Goal: Answer question/provide support

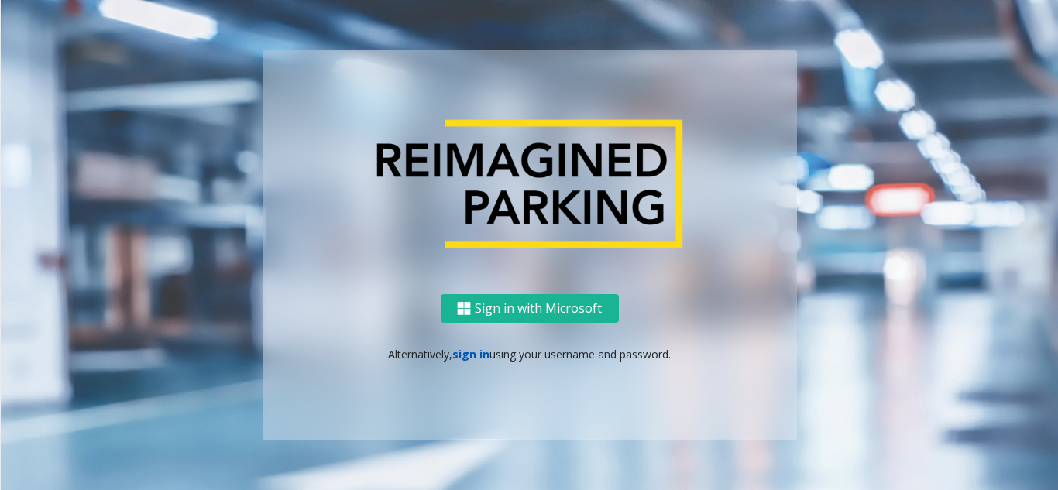
click at [476, 361] on link "sign in" at bounding box center [470, 354] width 37 height 15
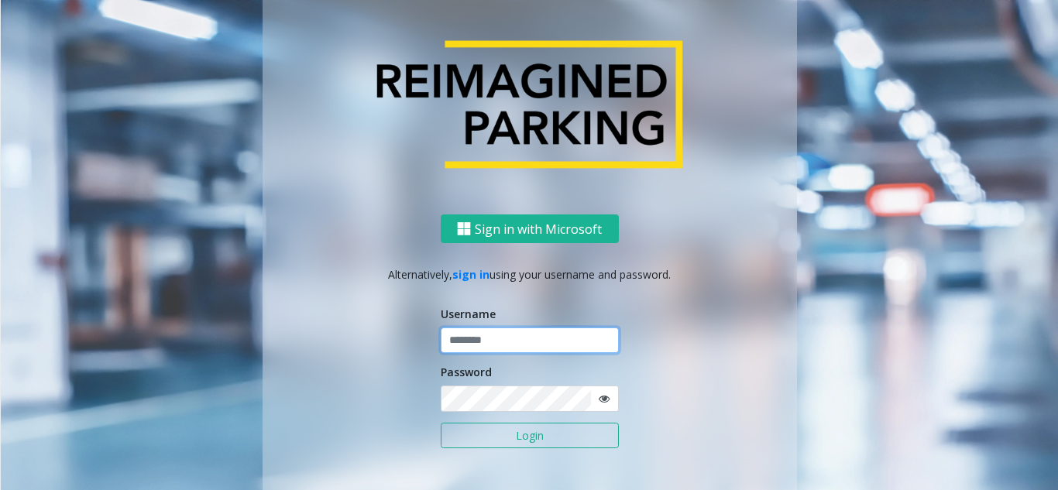
click at [503, 342] on input "text" at bounding box center [530, 341] width 178 height 26
paste input "**********"
type input "**********"
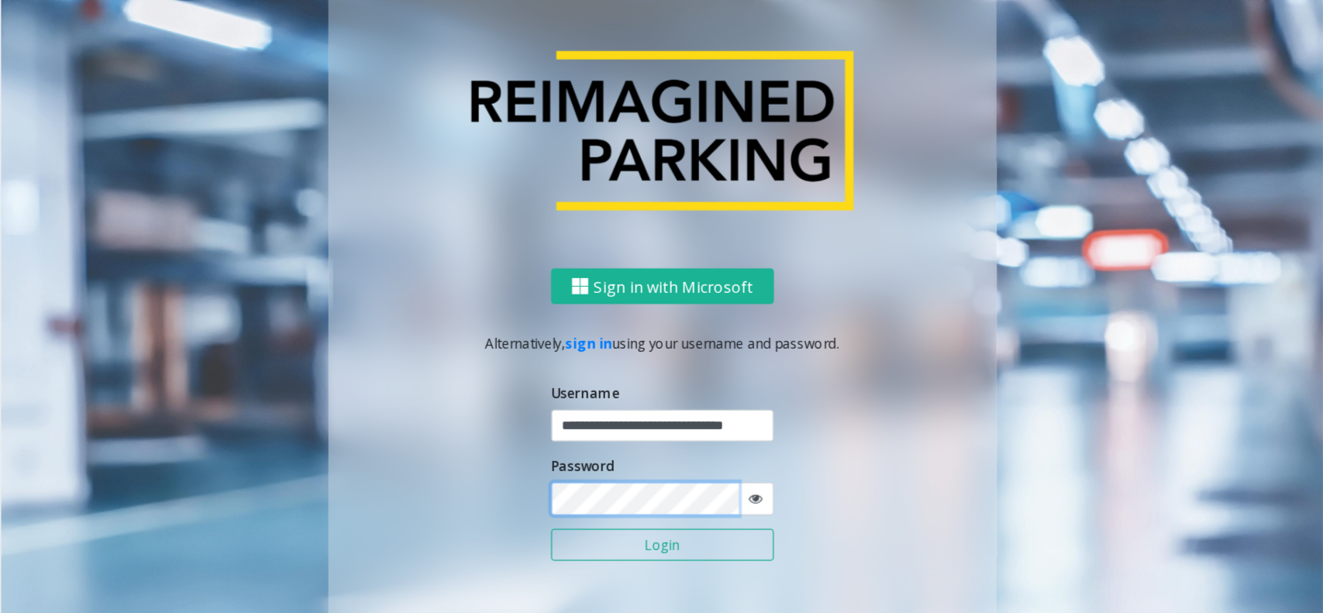
scroll to position [0, 0]
click at [441, 423] on button "Login" at bounding box center [530, 436] width 178 height 26
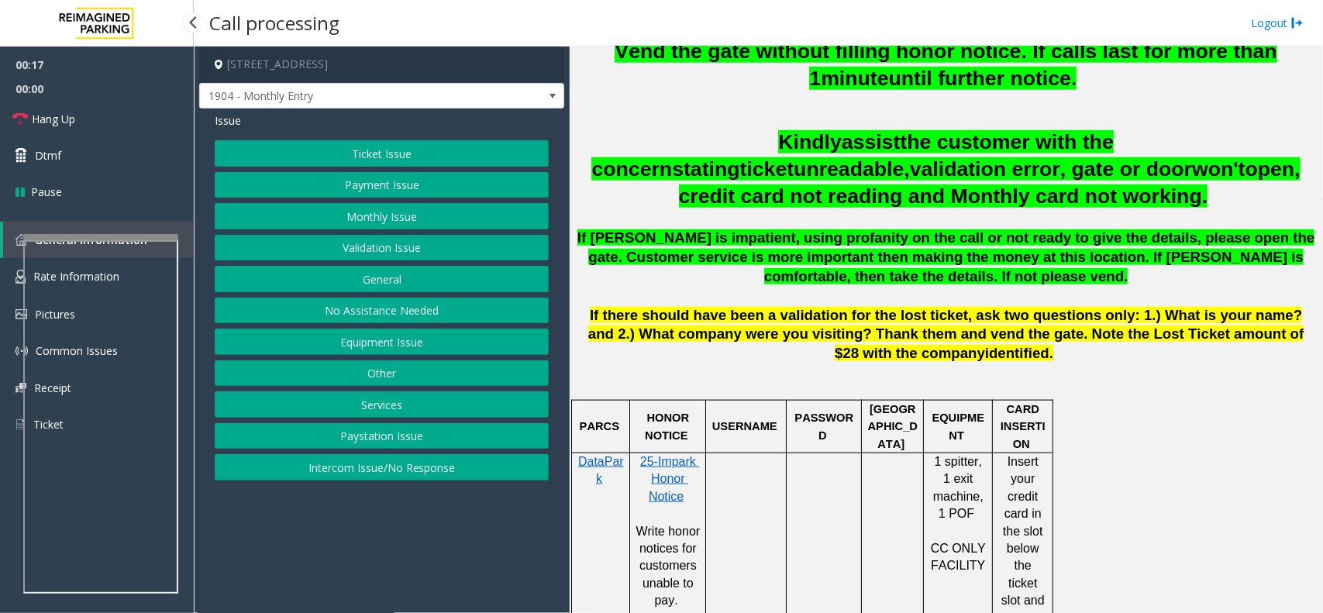
scroll to position [581, 0]
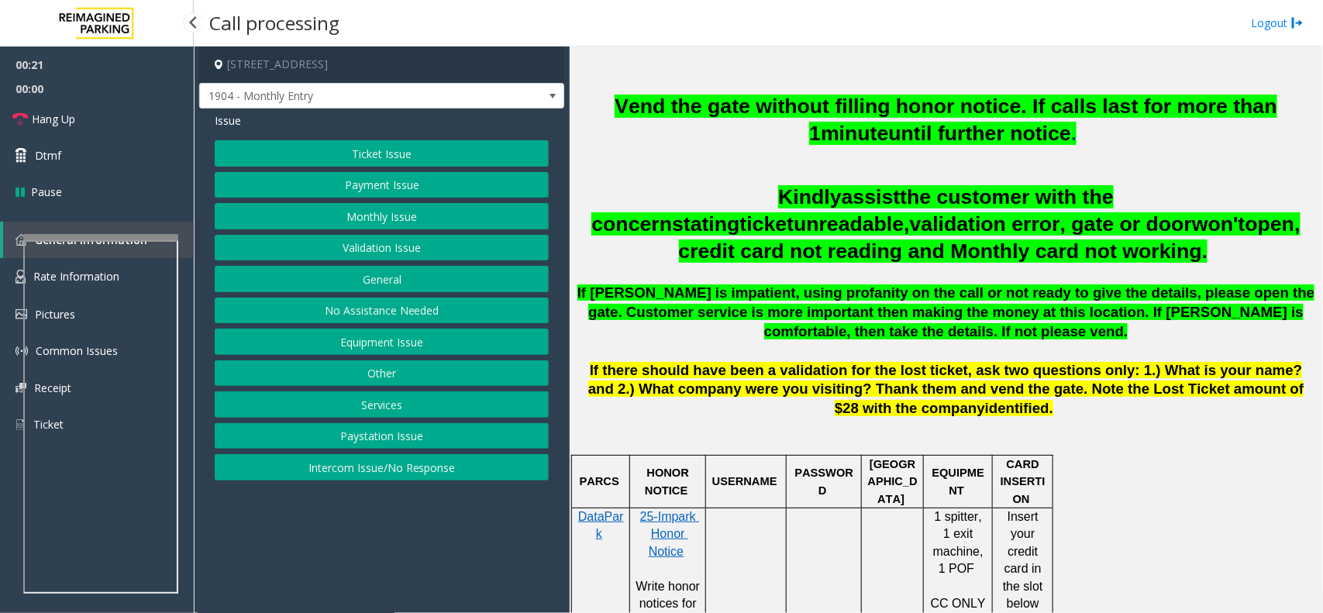
click at [346, 217] on button "Monthly Issue" at bounding box center [382, 216] width 334 height 26
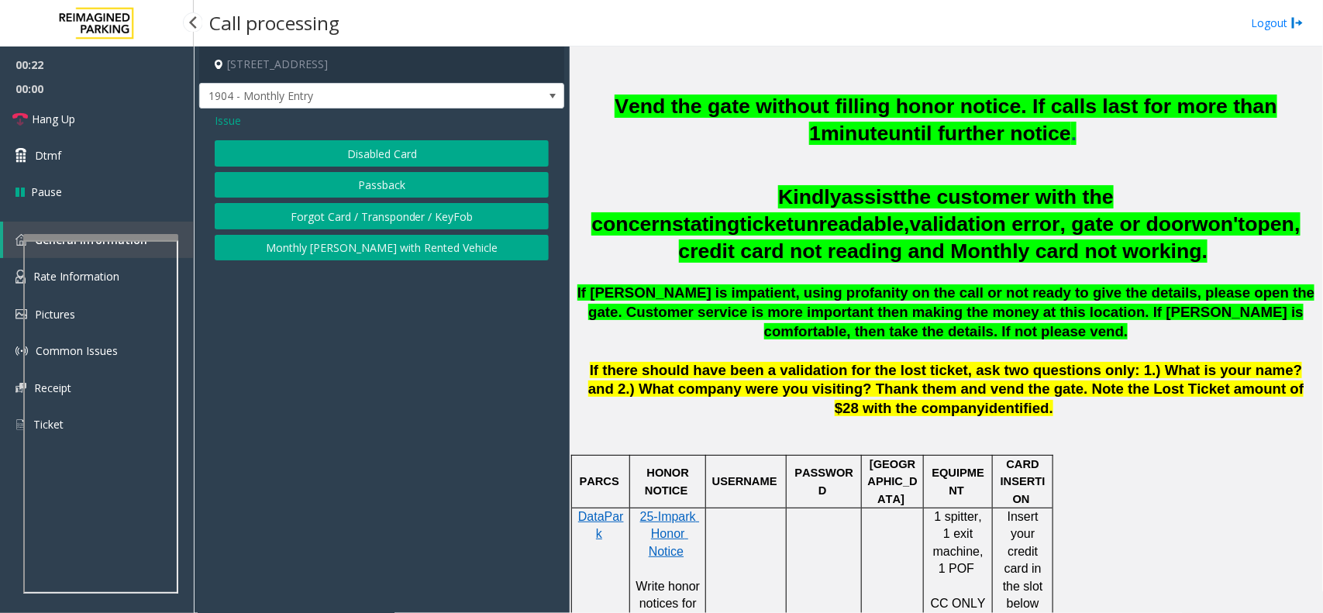
click at [408, 151] on button "Disabled Card" at bounding box center [382, 153] width 334 height 26
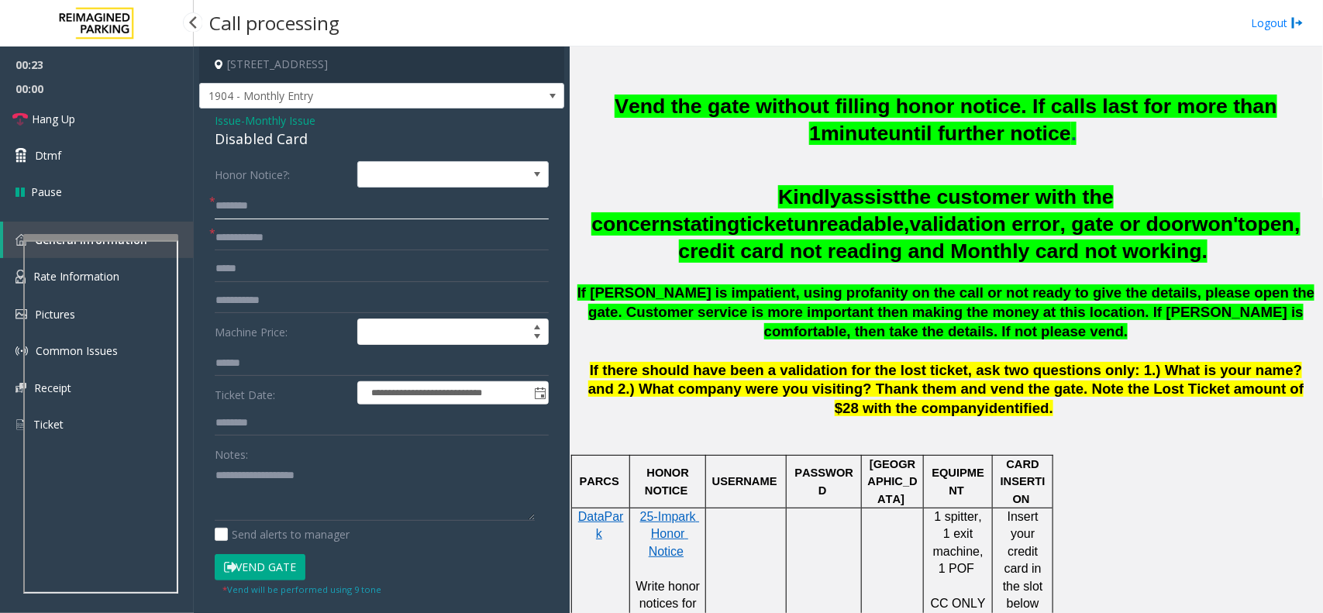
click at [301, 204] on input "text" at bounding box center [382, 206] width 334 height 26
click at [272, 240] on input "text" at bounding box center [382, 238] width 334 height 26
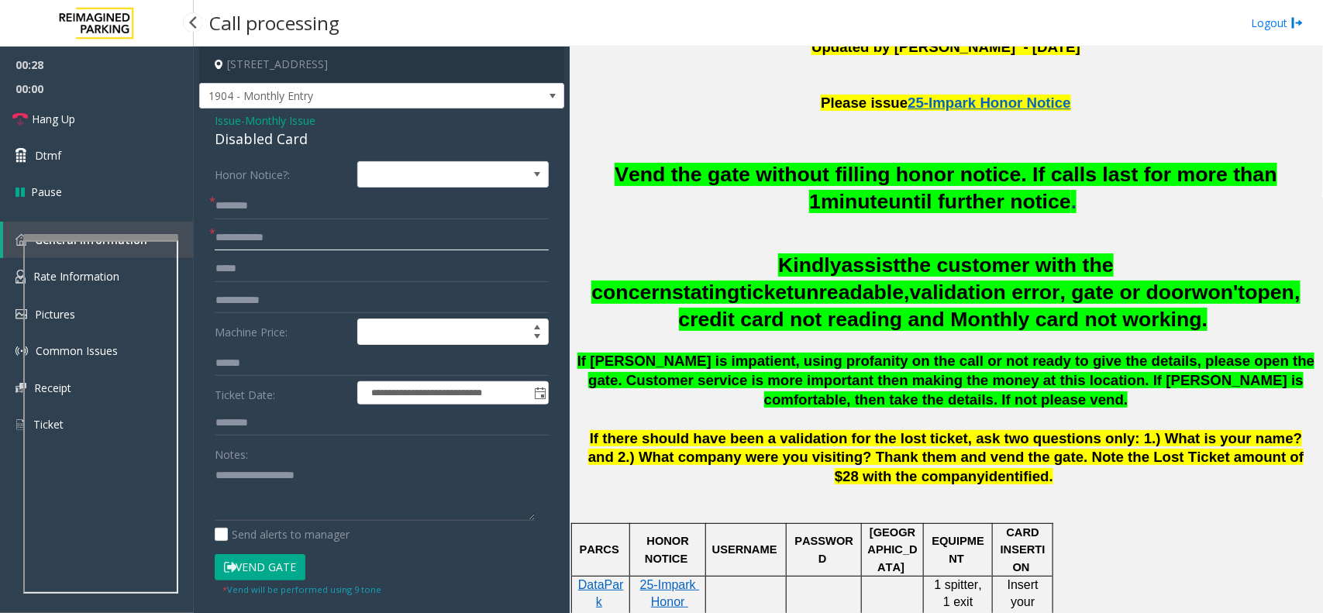
scroll to position [484, 0]
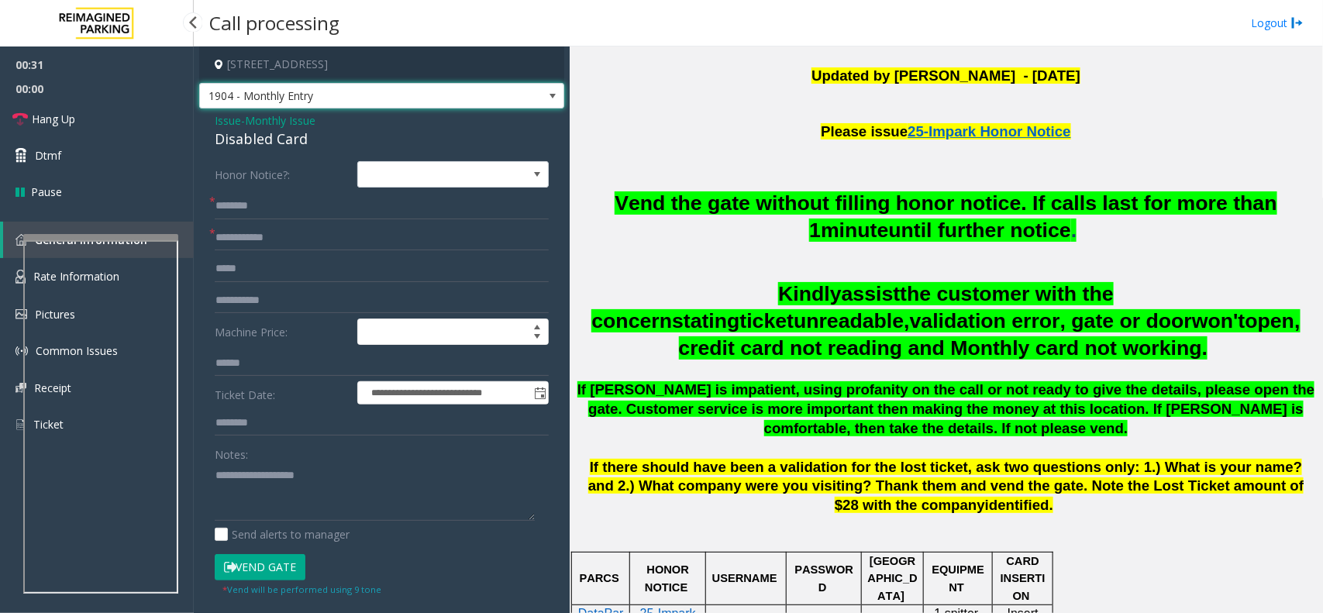
click at [423, 98] on span "1904 - Monthly Entry" at bounding box center [345, 96] width 291 height 25
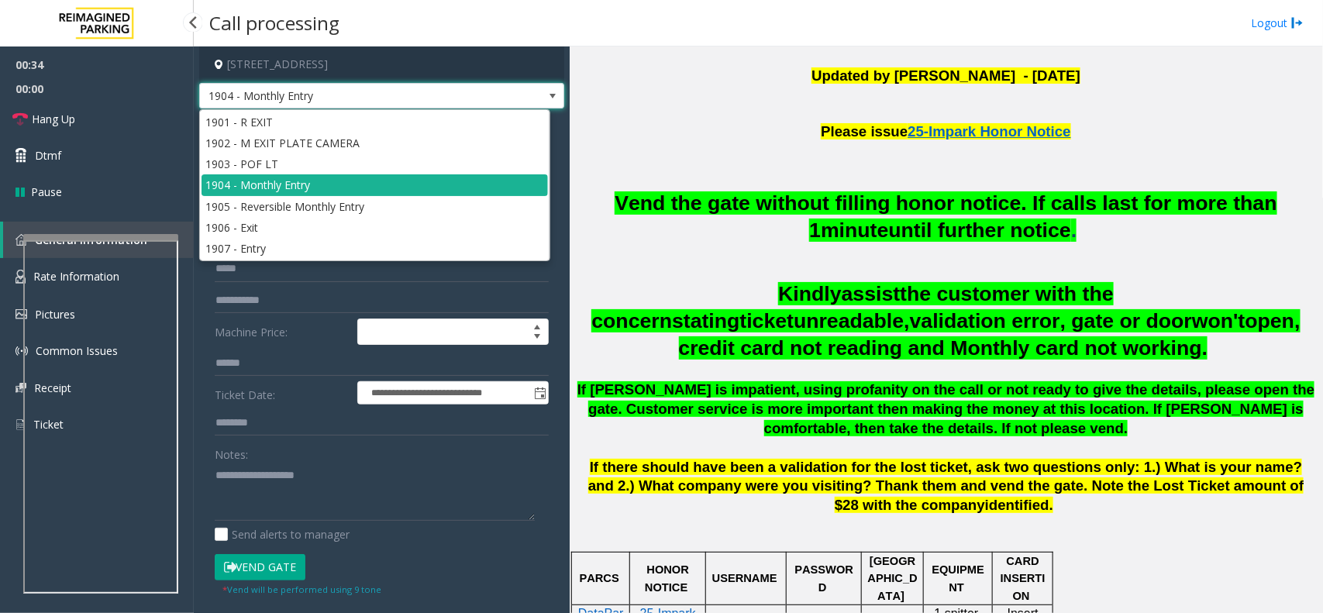
click at [423, 98] on span "1904 - Monthly Entry" at bounding box center [345, 96] width 291 height 25
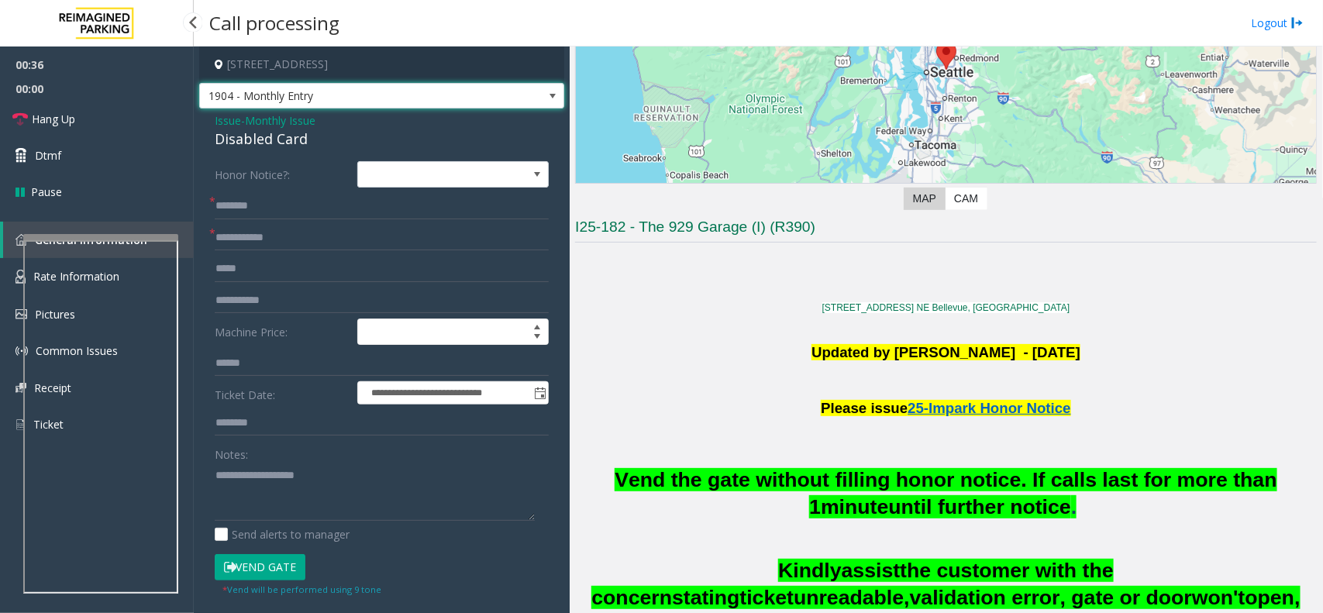
scroll to position [194, 0]
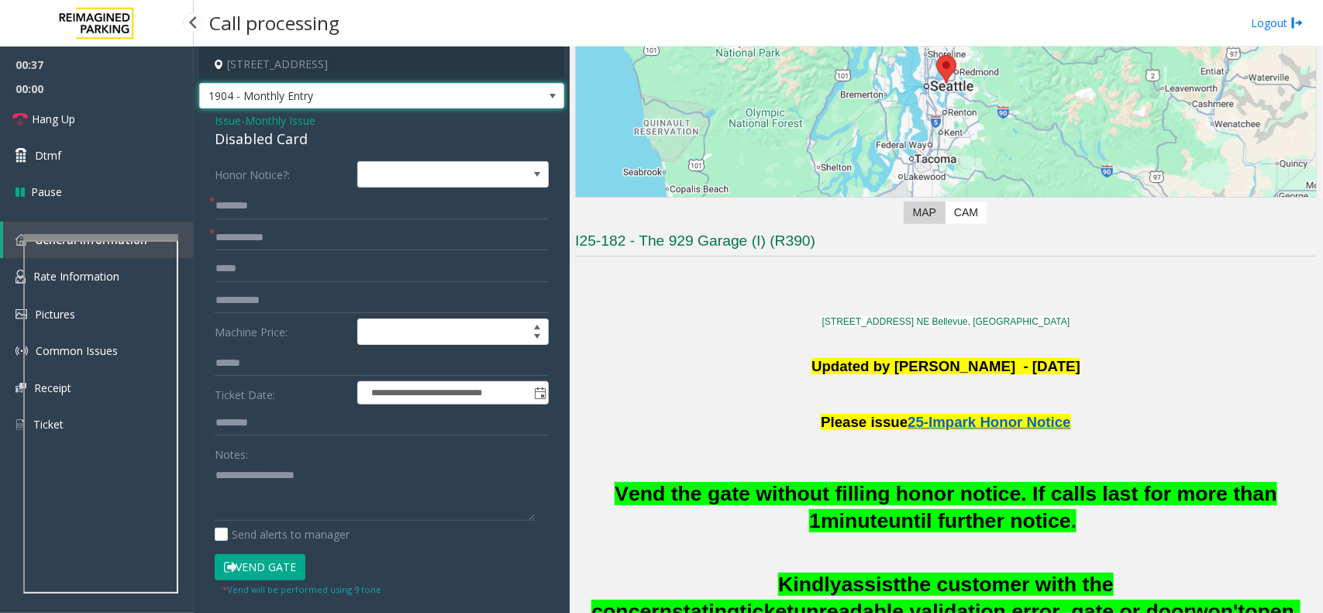
click at [388, 99] on span "1904 - Monthly Entry" at bounding box center [345, 96] width 291 height 25
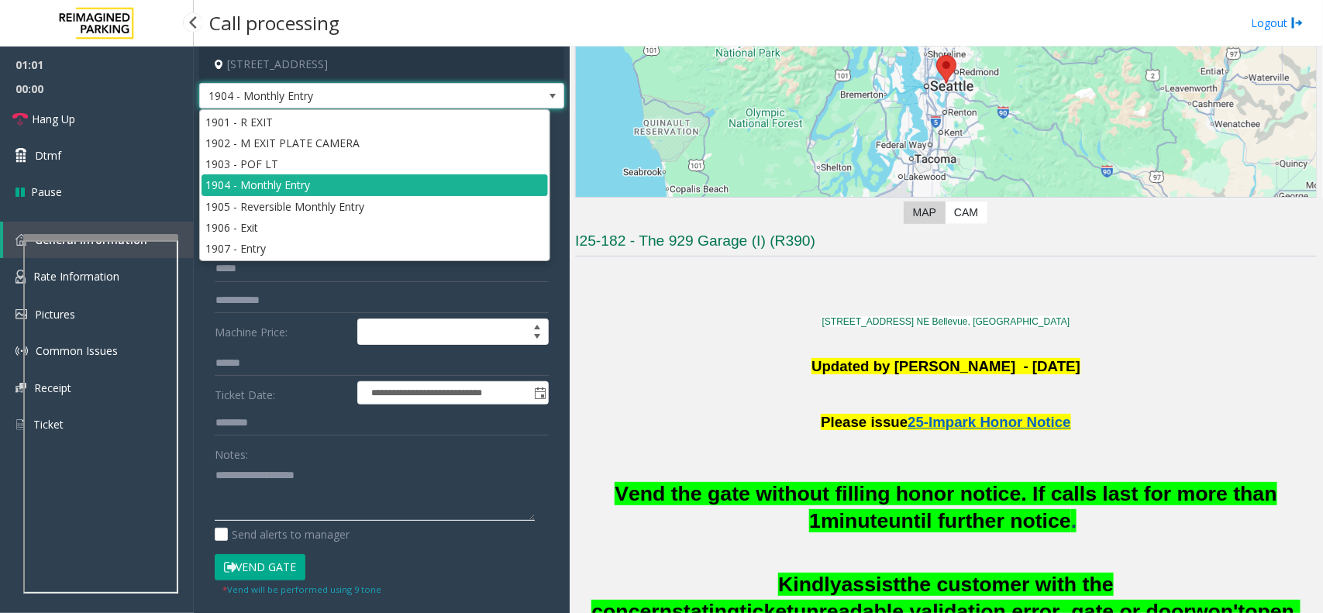
click at [364, 488] on textarea at bounding box center [375, 492] width 320 height 58
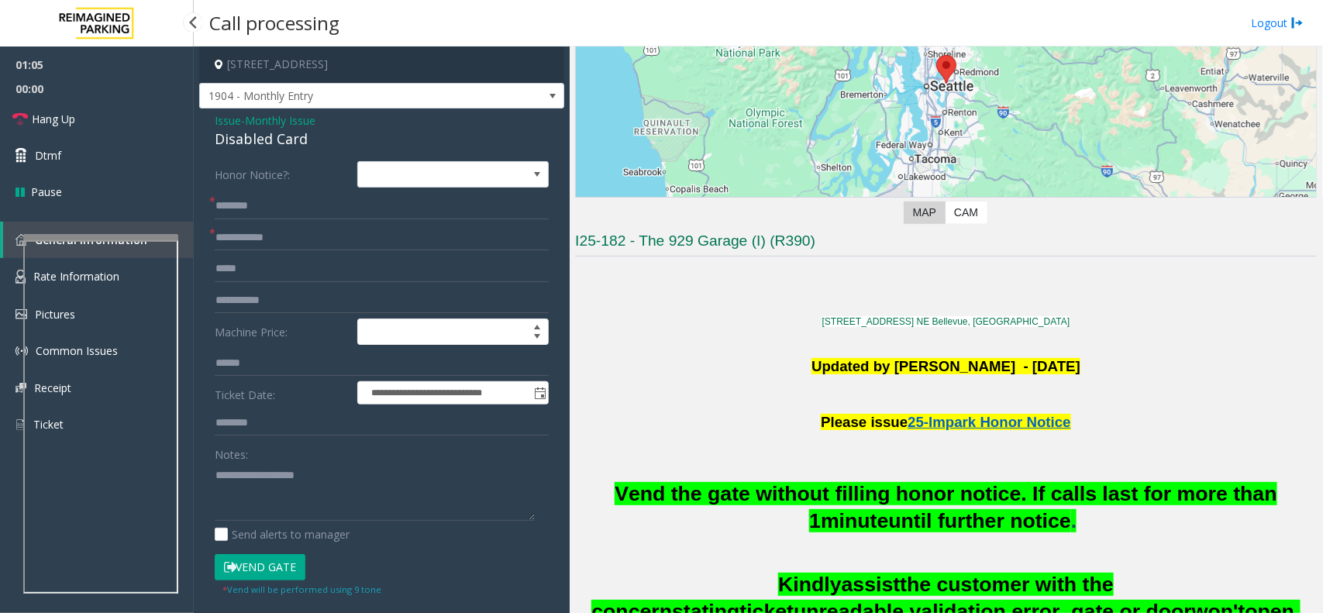
click at [225, 122] on span "Issue" at bounding box center [228, 120] width 26 height 16
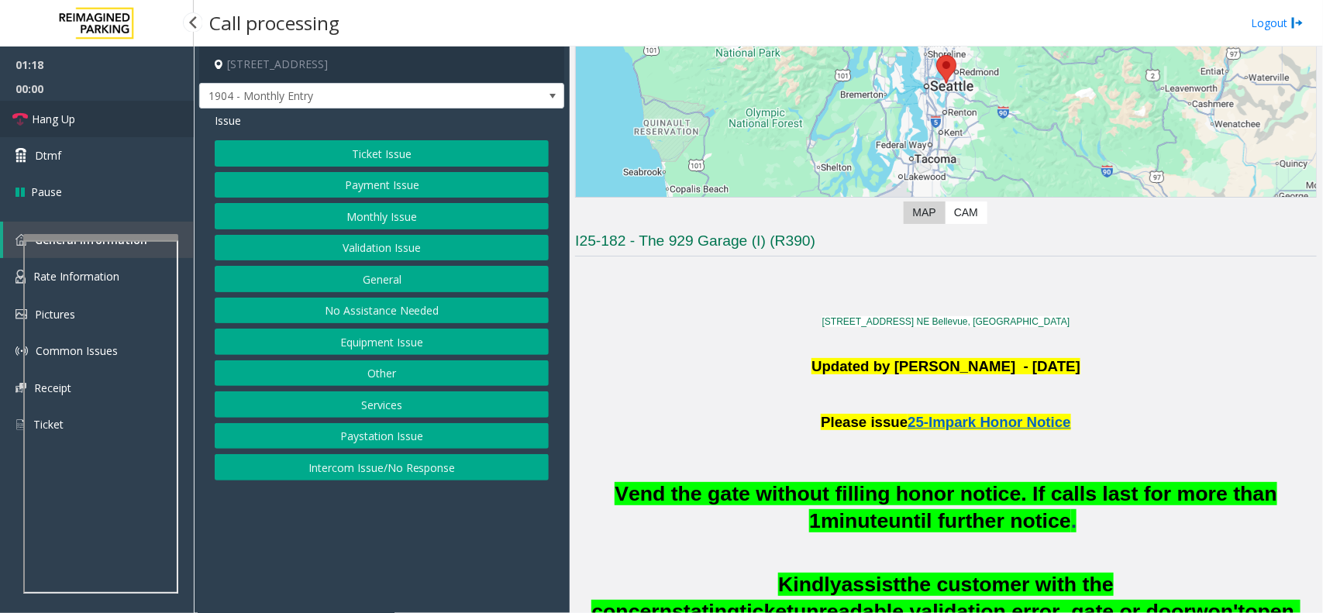
click at [52, 122] on span "Hang Up" at bounding box center [53, 119] width 43 height 16
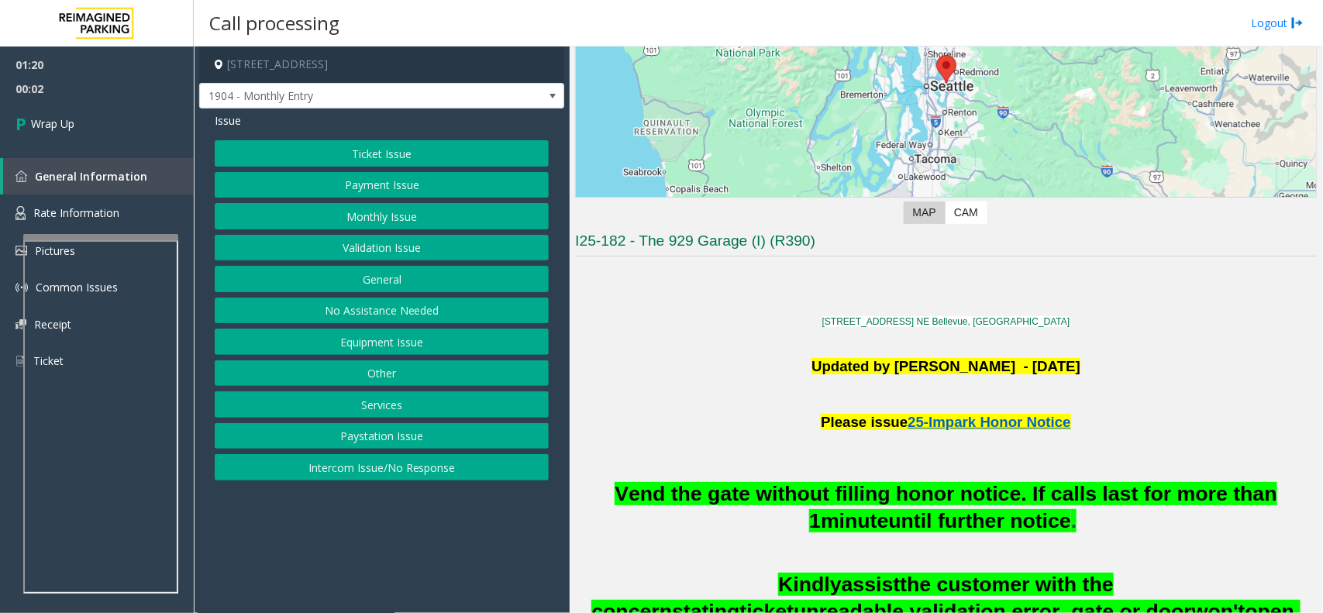
click at [401, 374] on button "Other" at bounding box center [382, 373] width 334 height 26
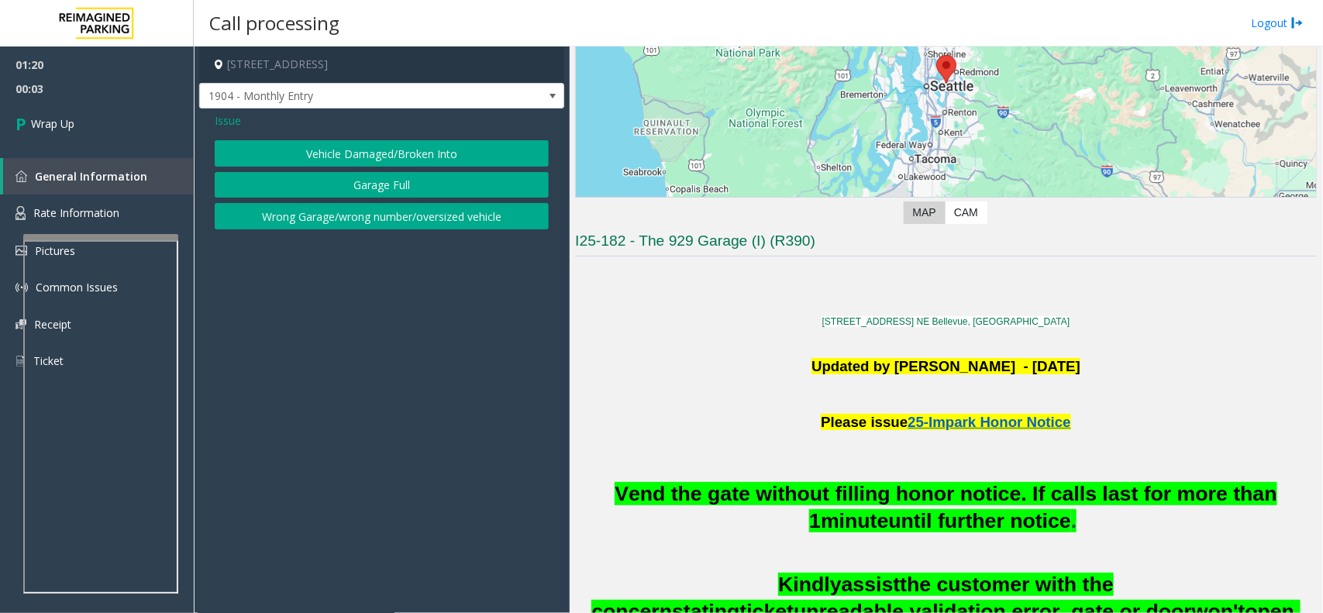
click at [339, 219] on button "Wrong Garage/wrong number/oversized vehicle" at bounding box center [382, 216] width 334 height 26
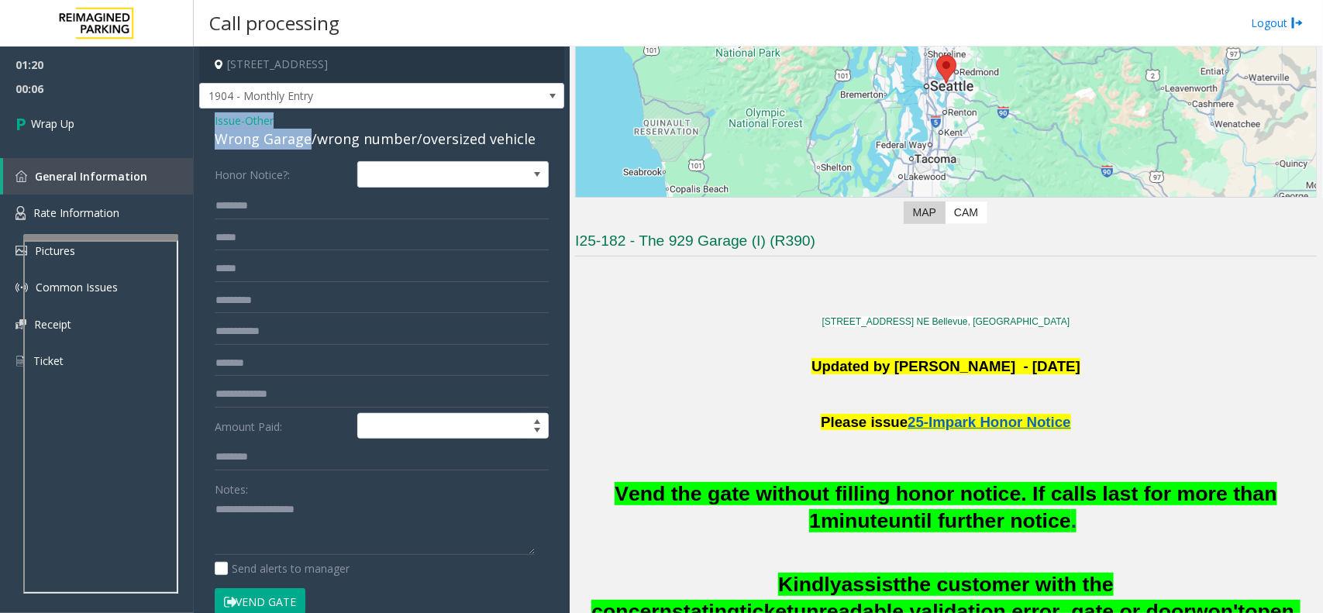
drag, startPoint x: 307, startPoint y: 142, endPoint x: 199, endPoint y: 126, distance: 108.9
click at [199, 126] on div "Issue - Other Wrong Garage/wrong number/oversized vehicle Honor Notice?: Amount…" at bounding box center [381, 437] width 365 height 659
click at [351, 490] on textarea at bounding box center [375, 526] width 320 height 58
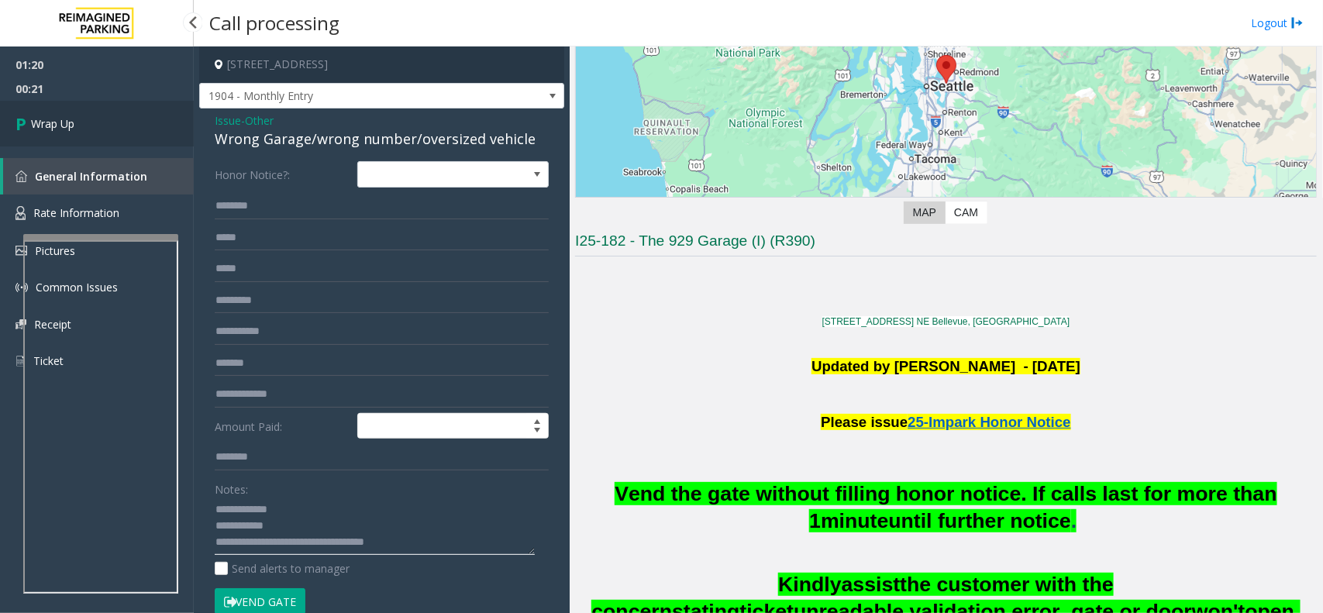
type textarea "**********"
click at [76, 122] on link "Wrap Up" at bounding box center [97, 124] width 194 height 46
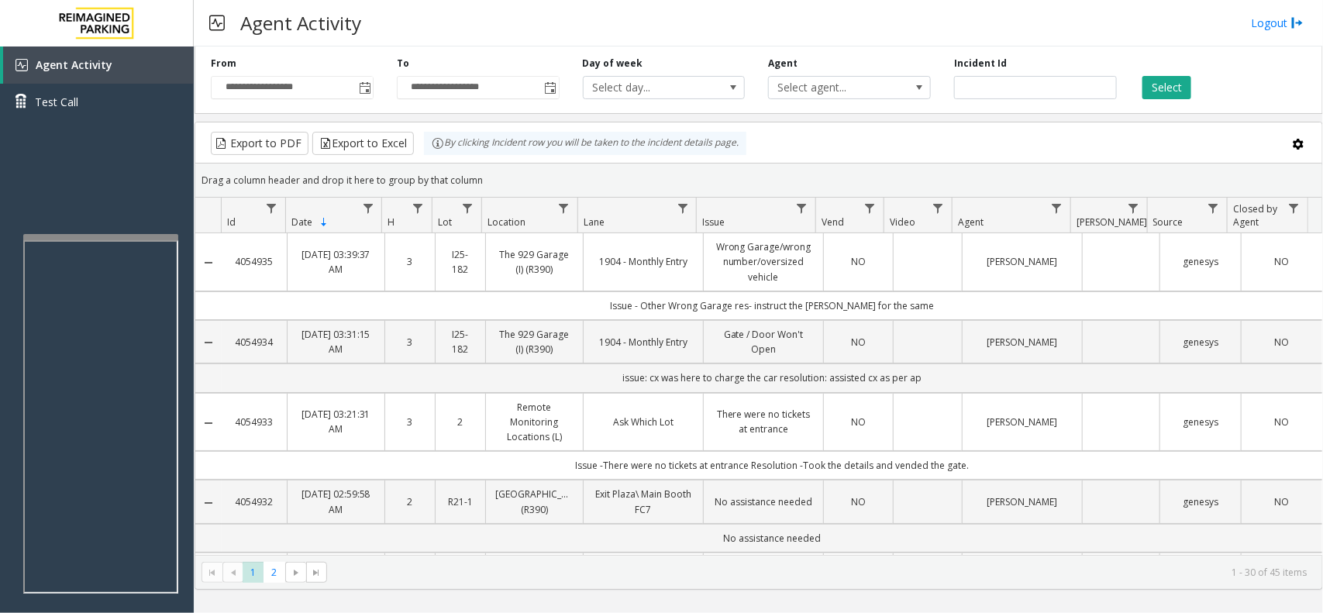
click at [923, 22] on div "Agent Activity Logout" at bounding box center [758, 23] width 1129 height 46
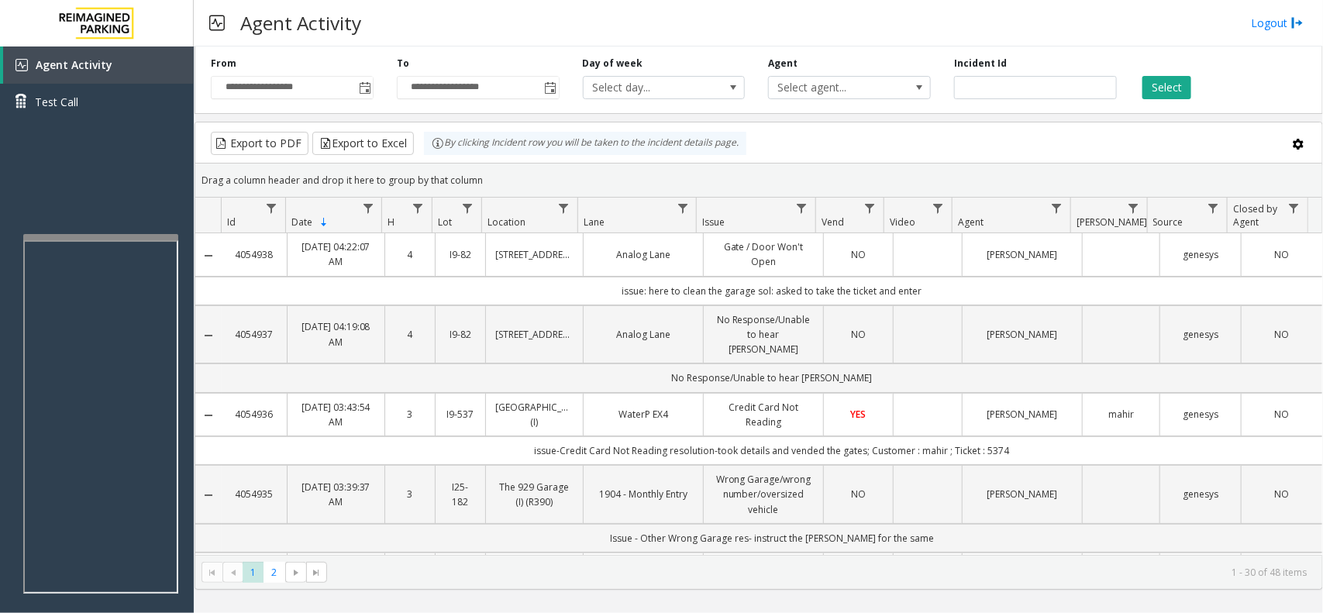
click at [924, 139] on div "Export to PDF Export to Excel By clicking Incident row you will be taken to the…" at bounding box center [758, 143] width 1100 height 23
